Goal: Transaction & Acquisition: Purchase product/service

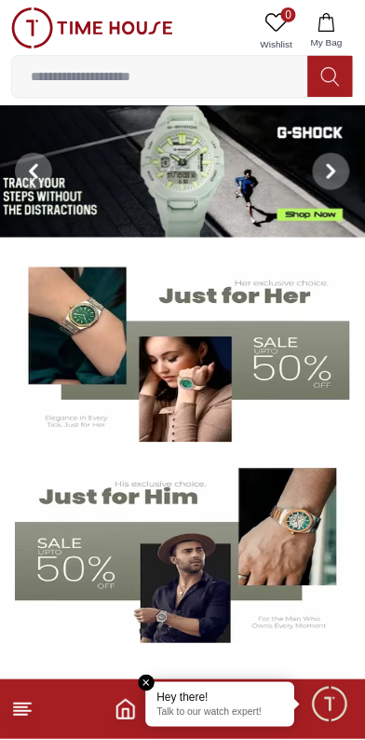
click at [202, 173] on img at bounding box center [183, 171] width 366 height 132
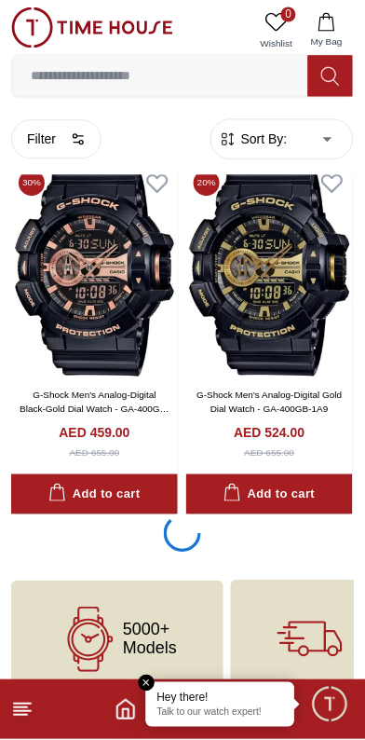
scroll to position [3776, 0]
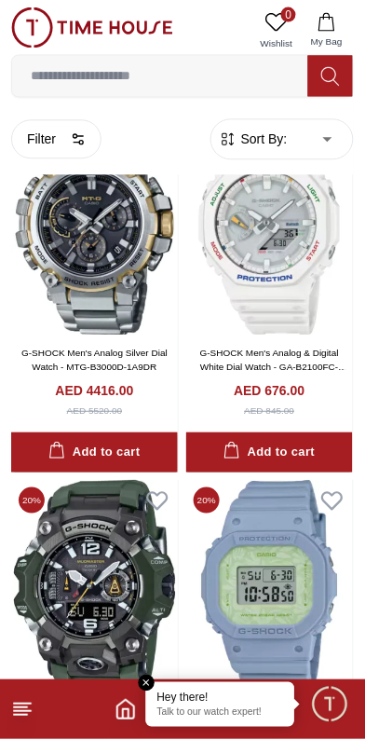
scroll to position [7761, 0]
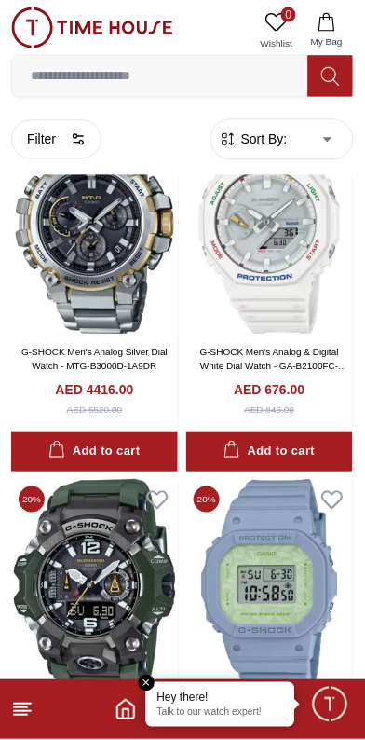
click at [23, 704] on line at bounding box center [22, 704] width 17 height 0
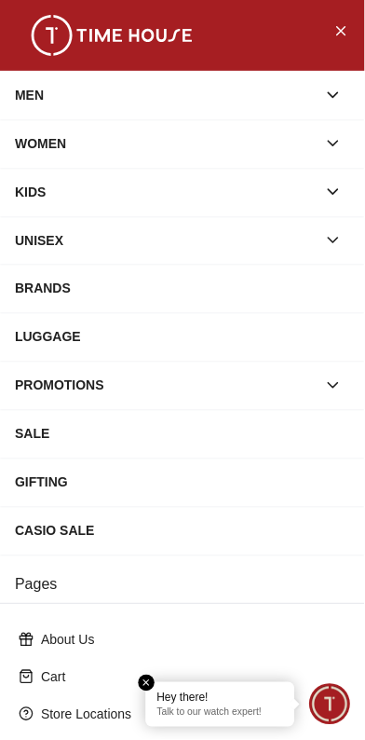
scroll to position [259, 0]
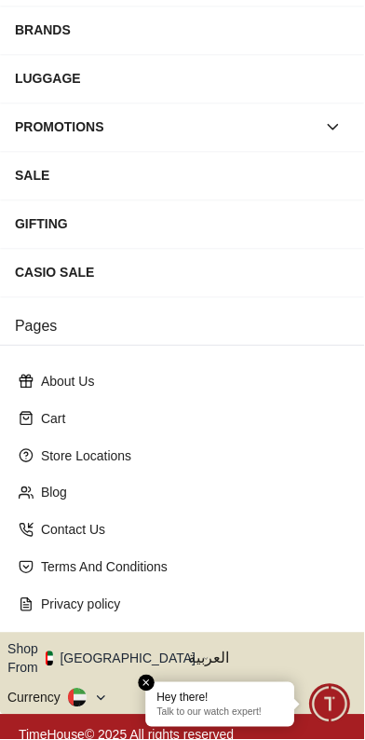
click at [71, 646] on button "Shop From [GEOGRAPHIC_DATA]" at bounding box center [108, 658] width 202 height 37
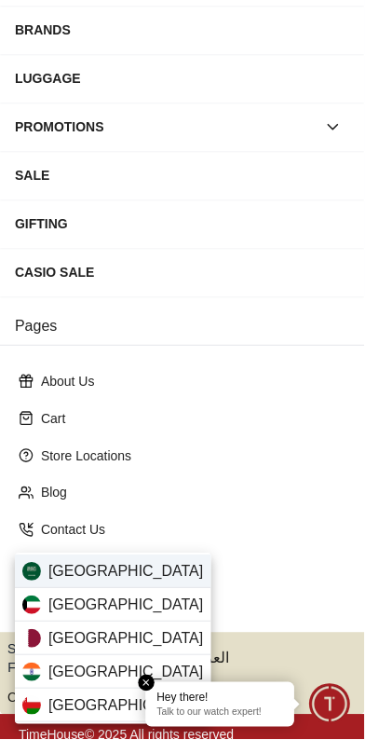
click at [104, 571] on span "[GEOGRAPHIC_DATA]" at bounding box center [126, 572] width 156 height 22
